Goal: Task Accomplishment & Management: Complete application form

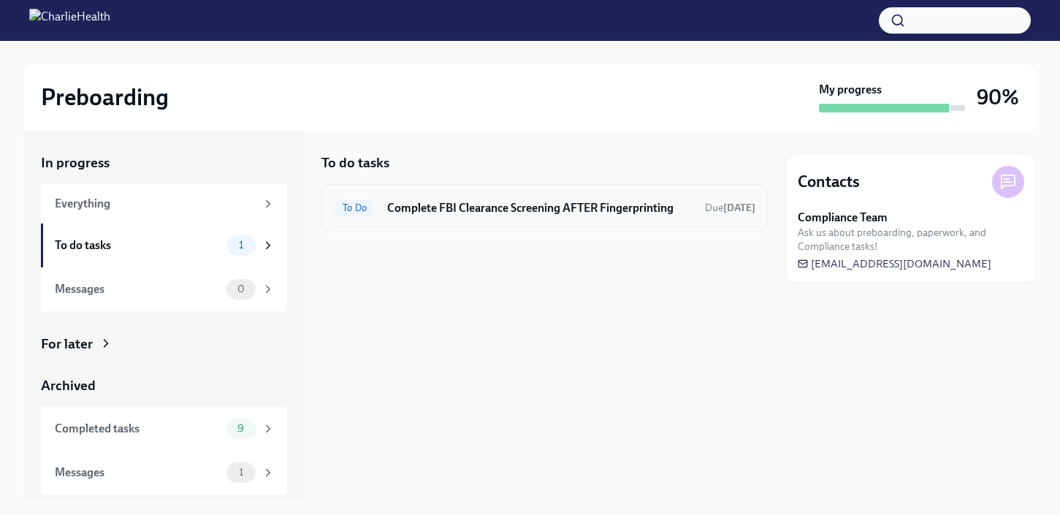
click at [427, 218] on div "To Do Complete FBI Clearance Screening AFTER Fingerprinting Due in 3 days" at bounding box center [544, 208] width 421 height 23
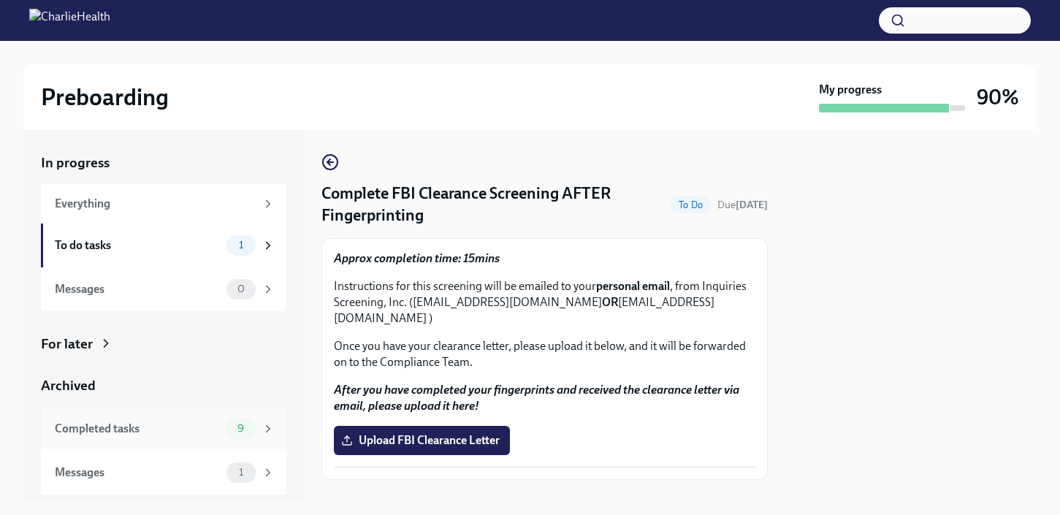
click at [156, 432] on div "Completed tasks" at bounding box center [138, 429] width 166 height 16
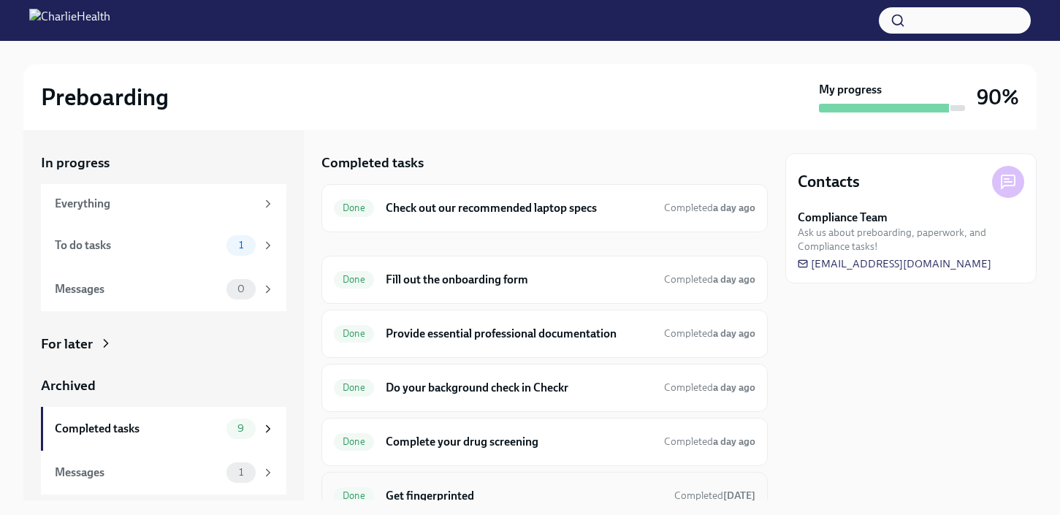
click at [553, 492] on h6 "Get fingerprinted" at bounding box center [524, 496] width 277 height 16
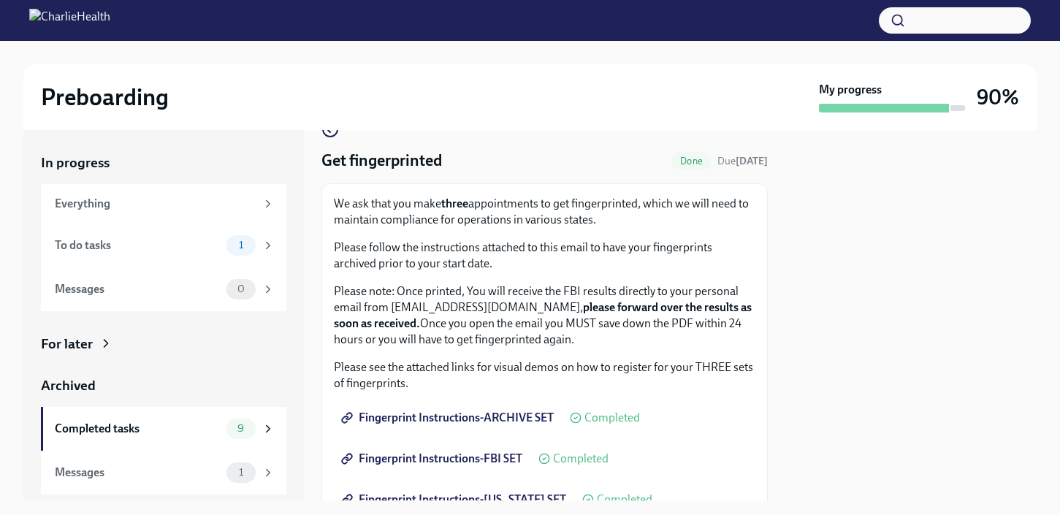
scroll to position [28, 0]
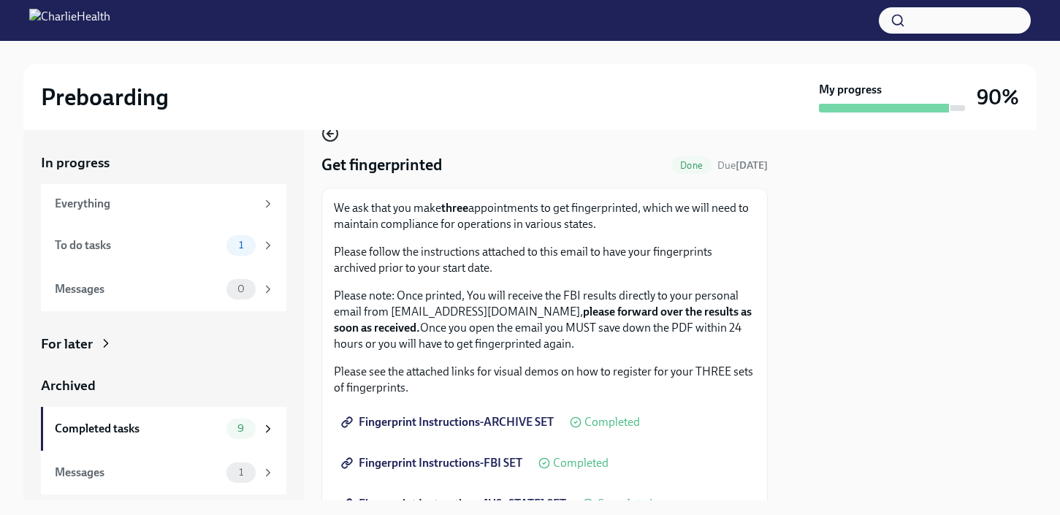
click at [335, 137] on circle "button" at bounding box center [330, 133] width 15 height 15
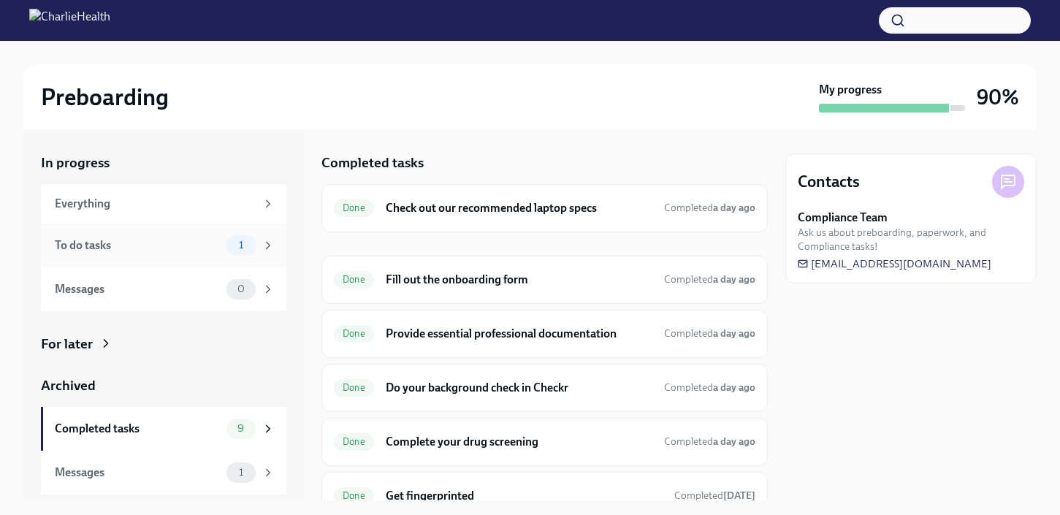
click at [245, 237] on div "1" at bounding box center [240, 245] width 29 height 20
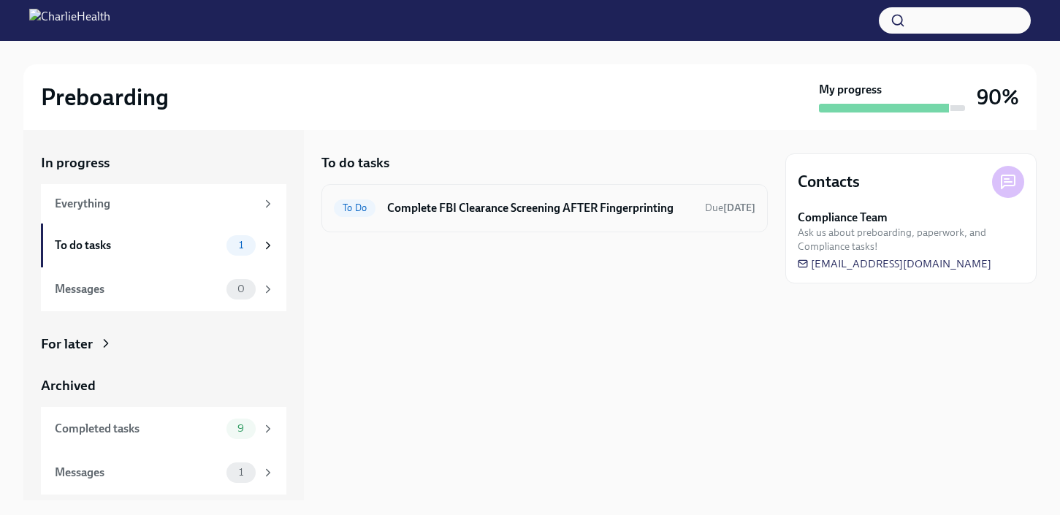
click at [488, 201] on h6 "Complete FBI Clearance Screening AFTER Fingerprinting" at bounding box center [540, 208] width 306 height 16
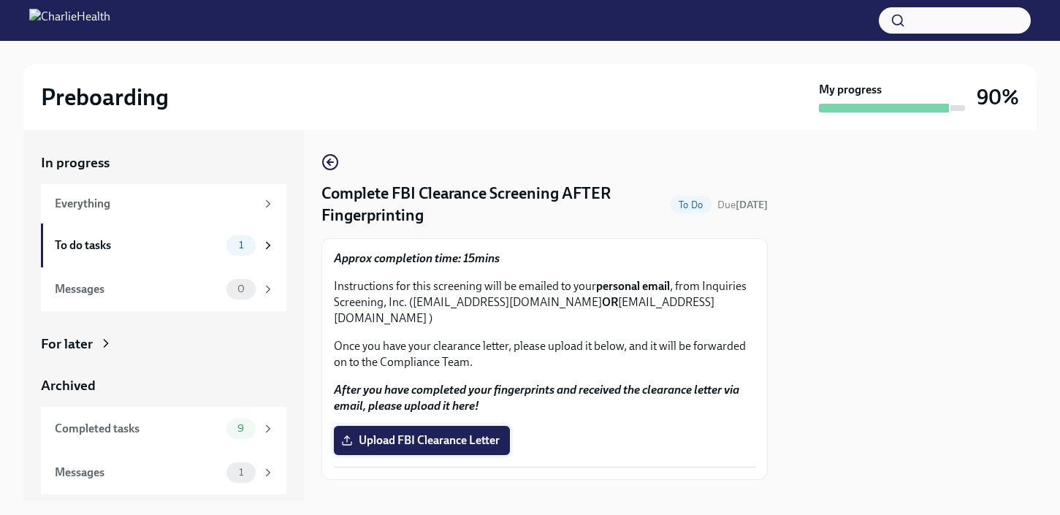
click at [385, 440] on span "Upload FBI Clearance Letter" at bounding box center [422, 440] width 156 height 15
click at [0, 0] on input "Upload FBI Clearance Letter" at bounding box center [0, 0] width 0 height 0
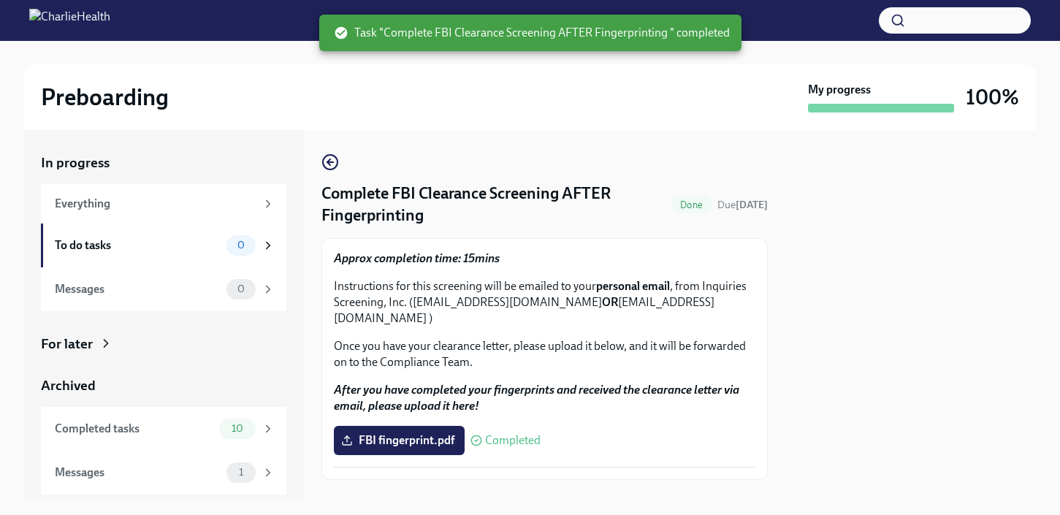
scroll to position [26, 0]
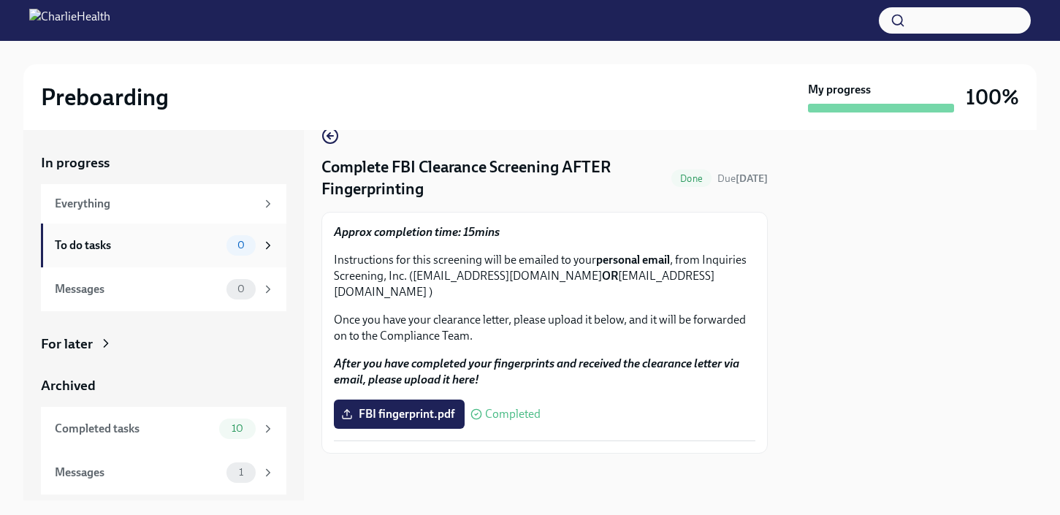
click at [112, 246] on div "To do tasks" at bounding box center [138, 245] width 166 height 16
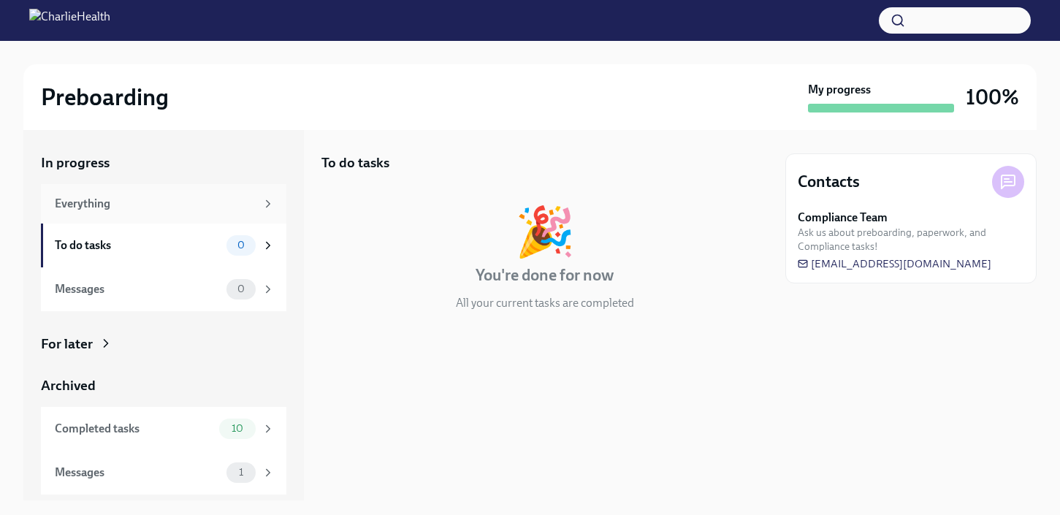
click at [121, 209] on div "Everything" at bounding box center [155, 204] width 201 height 16
click at [112, 286] on div "Messages" at bounding box center [138, 289] width 166 height 16
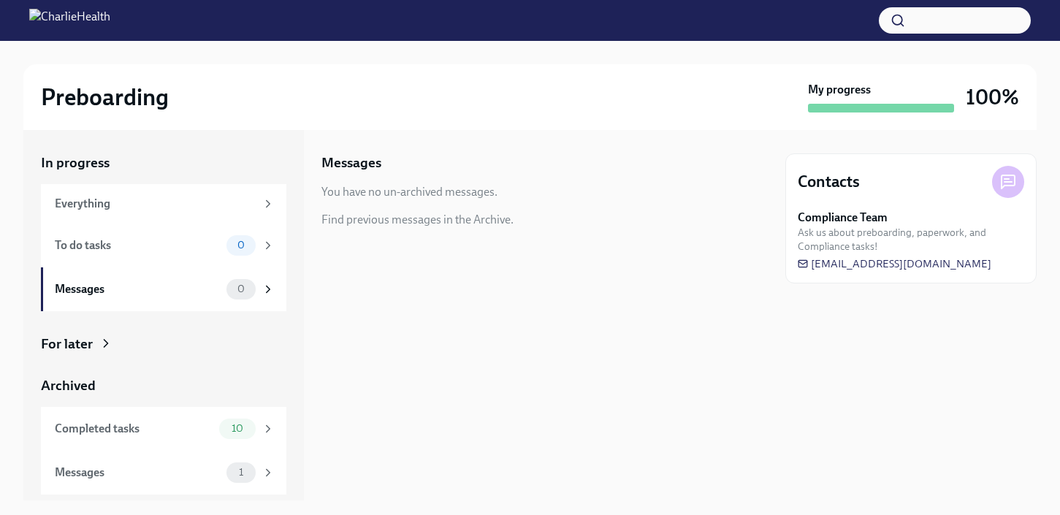
click at [89, 347] on div "For later" at bounding box center [67, 344] width 52 height 19
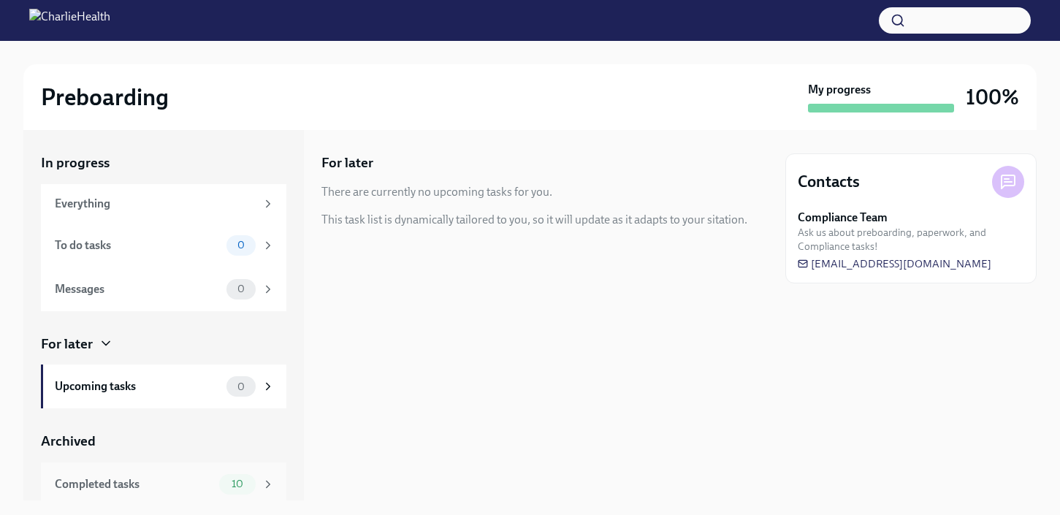
click at [126, 476] on div "Completed tasks 10" at bounding box center [165, 484] width 220 height 20
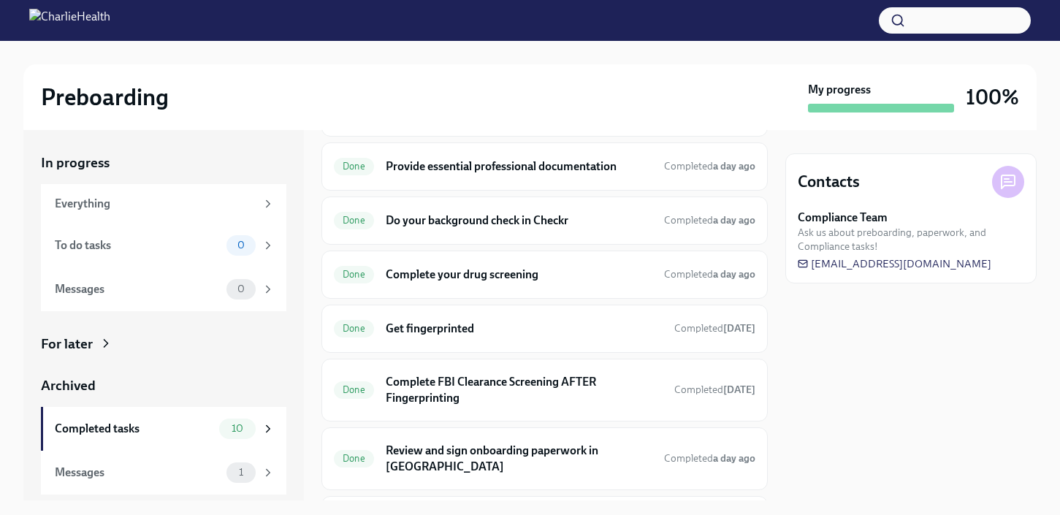
scroll to position [314, 0]
